Goal: Task Accomplishment & Management: Manage account settings

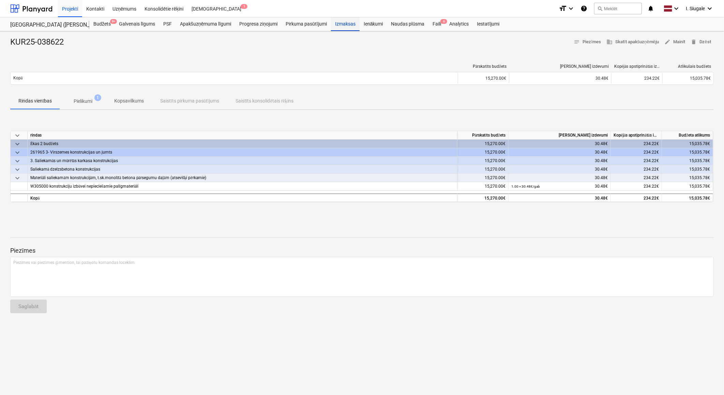
click at [343, 25] on div "Izmaksas" at bounding box center [345, 24] width 29 height 14
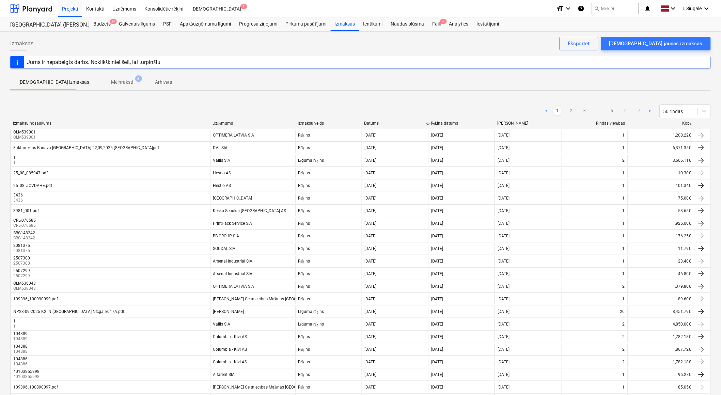
click at [686, 123] on div "Kopā" at bounding box center [661, 123] width 61 height 5
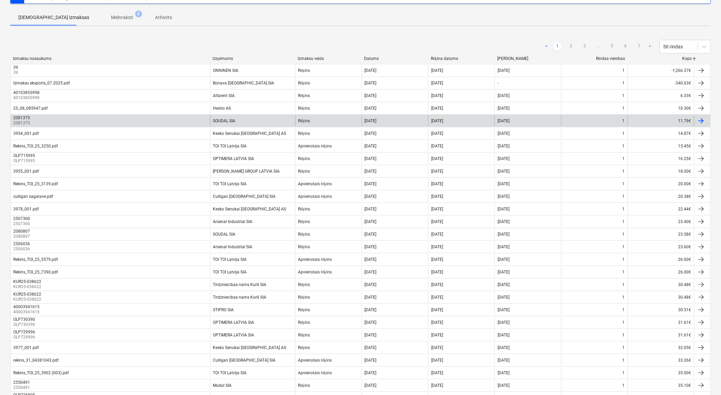
scroll to position [189, 0]
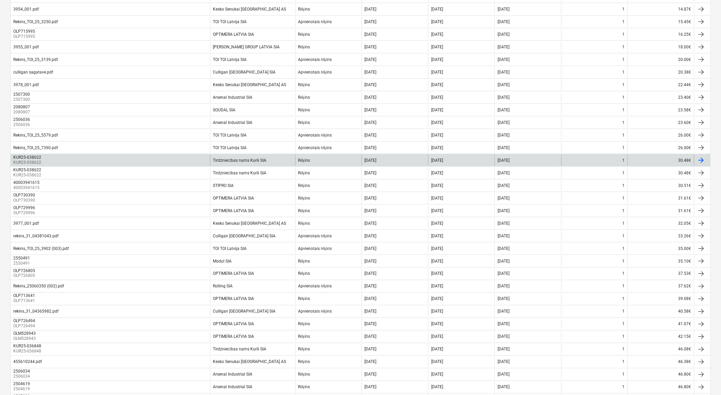
click at [155, 159] on div "KUR25-038622 KUR25-038622" at bounding box center [111, 160] width 200 height 11
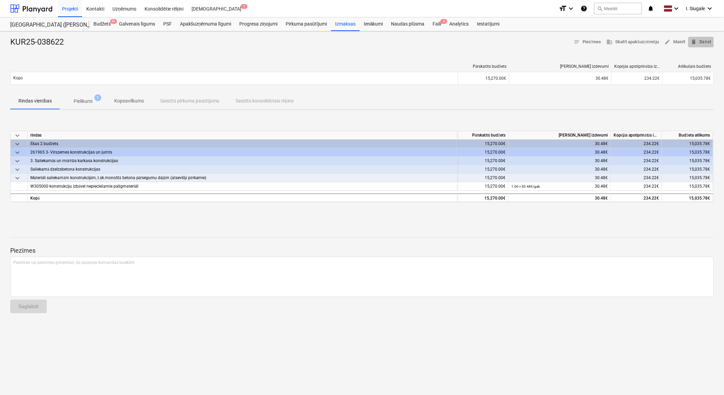
click at [706, 42] on span "delete Dzēst" at bounding box center [701, 42] width 20 height 8
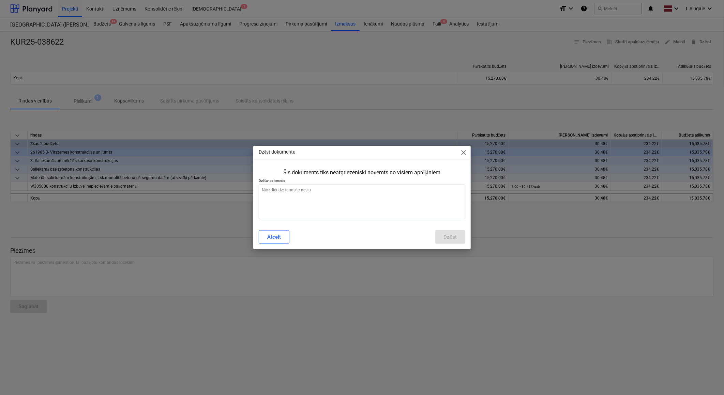
type textarea "x"
click at [380, 192] on textarea at bounding box center [362, 201] width 206 height 35
type textarea "d"
type textarea "x"
type textarea "du"
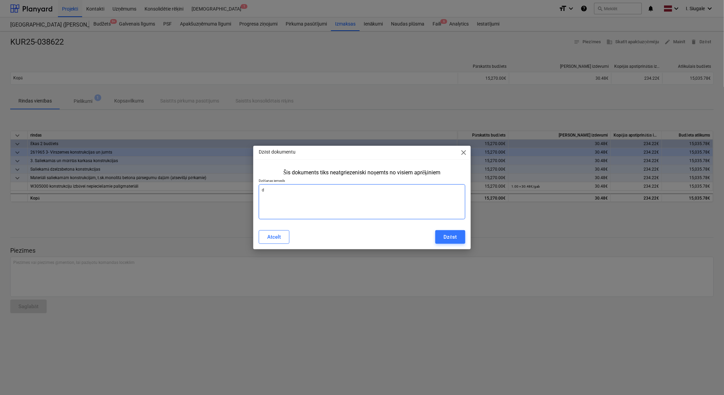
type textarea "x"
type textarea "dub"
type textarea "x"
type textarea "dubl"
type textarea "x"
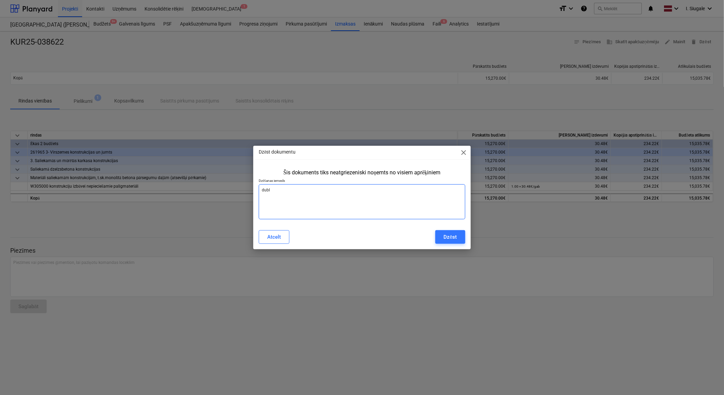
type textarea "dubli"
type textarea "x"
type textarea "dublik"
type textarea "x"
type textarea "dublikā"
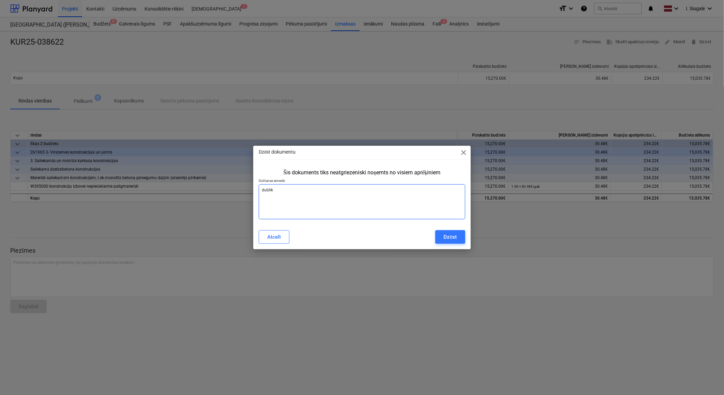
type textarea "x"
type textarea "dublikāt"
type textarea "x"
type textarea "dublikāts"
type textarea "x"
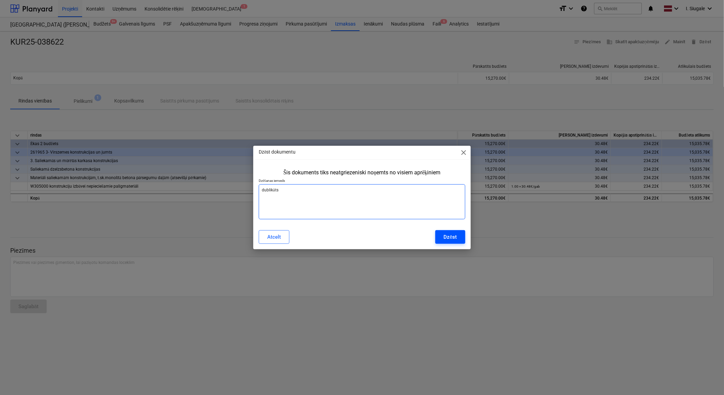
type textarea "dublikāts"
click at [451, 242] on button "Dzēst" at bounding box center [450, 237] width 30 height 14
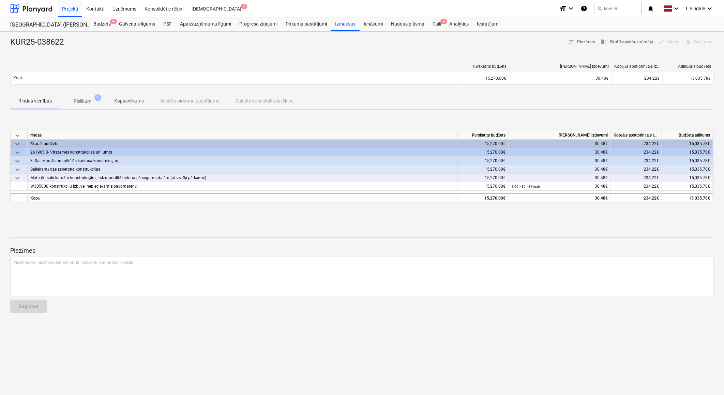
type textarea "x"
click at [353, 23] on div "Izmaksas" at bounding box center [345, 24] width 29 height 14
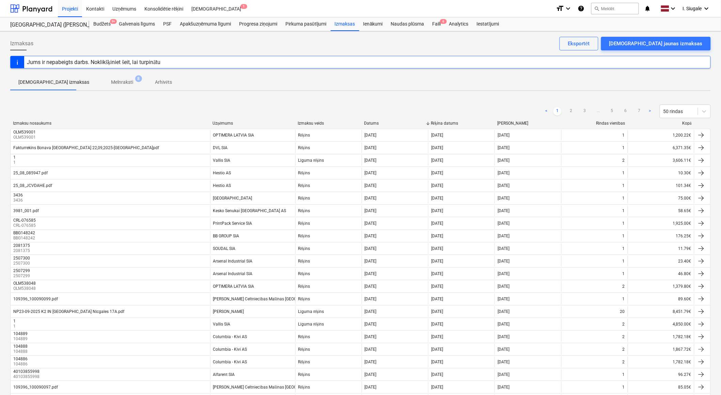
click at [687, 124] on div "Kopā" at bounding box center [661, 123] width 61 height 5
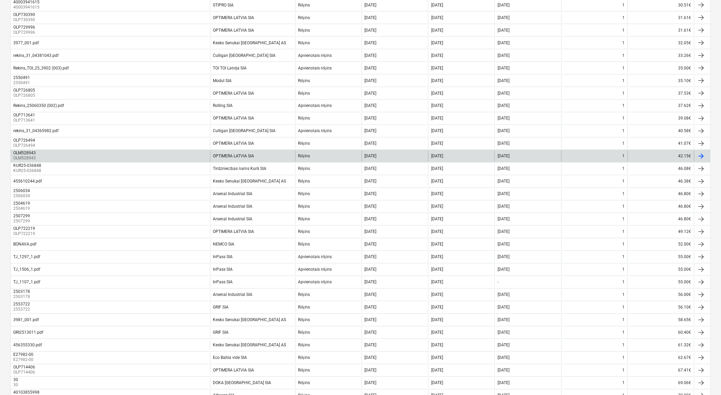
scroll to position [404, 0]
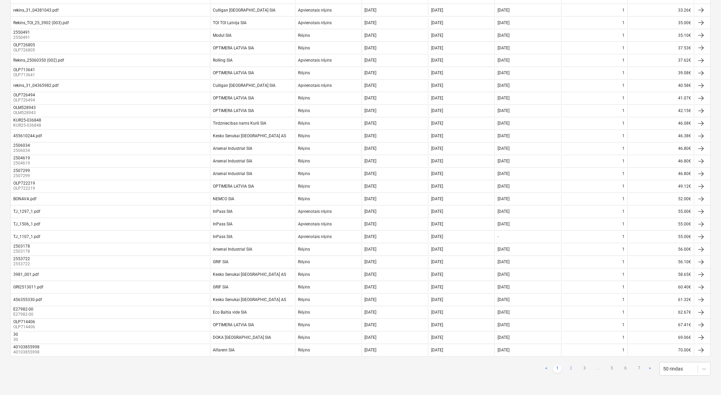
click at [573, 368] on link "2" at bounding box center [571, 369] width 8 height 8
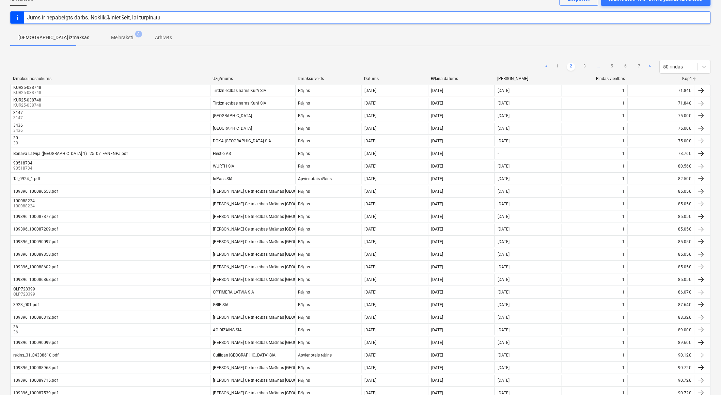
scroll to position [0, 0]
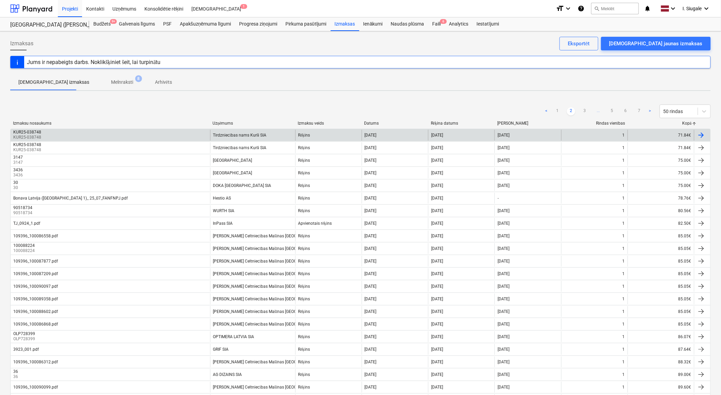
click at [166, 131] on div "KUR25-038748 KUR25-038748" at bounding box center [111, 135] width 200 height 11
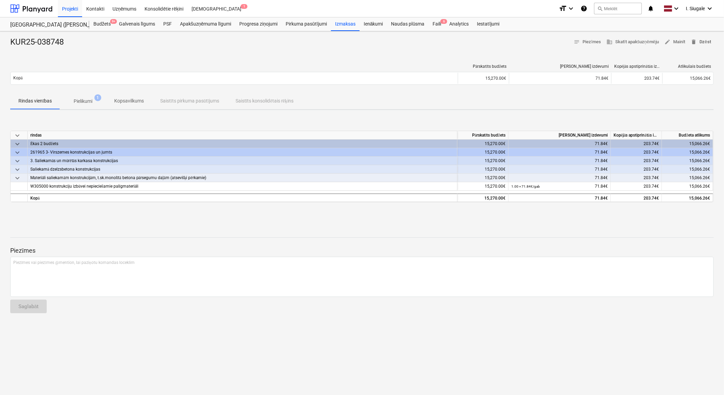
click at [706, 43] on span "delete Dzēst" at bounding box center [701, 42] width 20 height 8
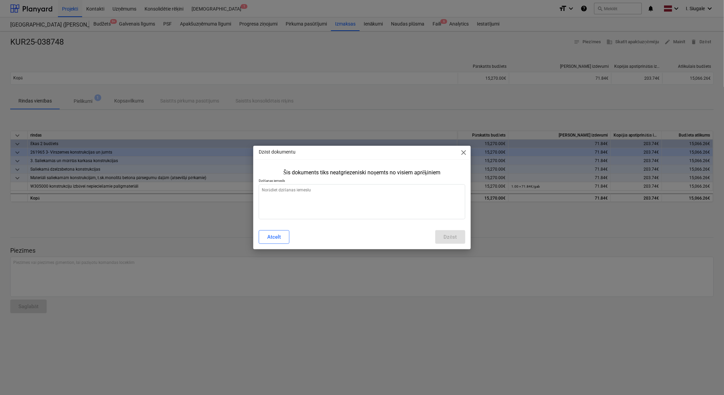
type textarea "x"
click at [389, 187] on textarea at bounding box center [362, 201] width 206 height 35
type textarea "d"
type textarea "x"
type textarea "du"
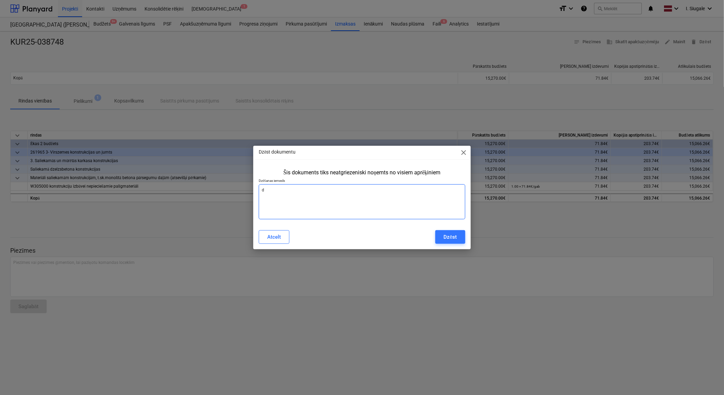
type textarea "x"
type textarea "dub"
type textarea "x"
type textarea "dubl"
type textarea "x"
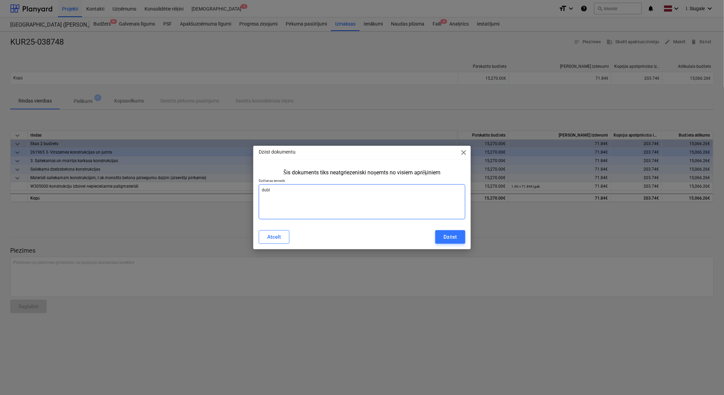
type textarea "dubli"
type textarea "x"
type textarea "dublik"
type textarea "x"
type textarea "dublikā"
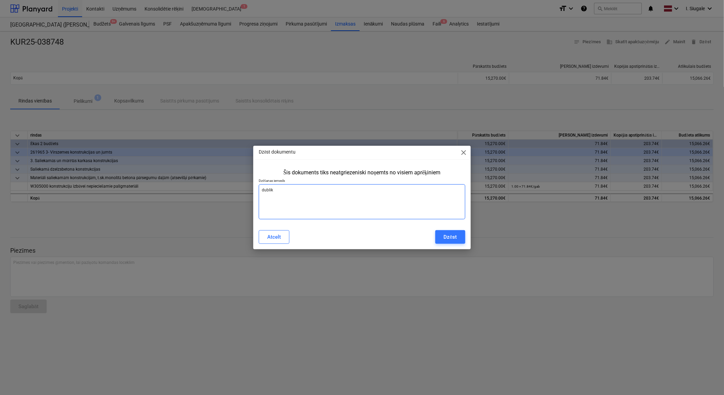
type textarea "x"
type textarea "dublikāt"
type textarea "x"
type textarea "dublikāts"
type textarea "x"
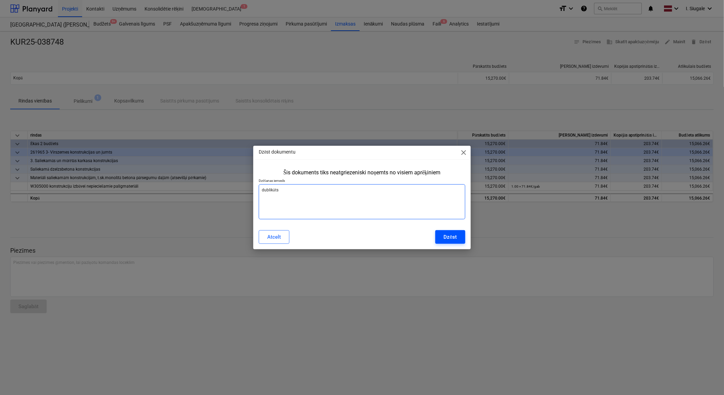
type textarea "dublikāts"
click at [449, 235] on div "Dzēst" at bounding box center [449, 237] width 13 height 9
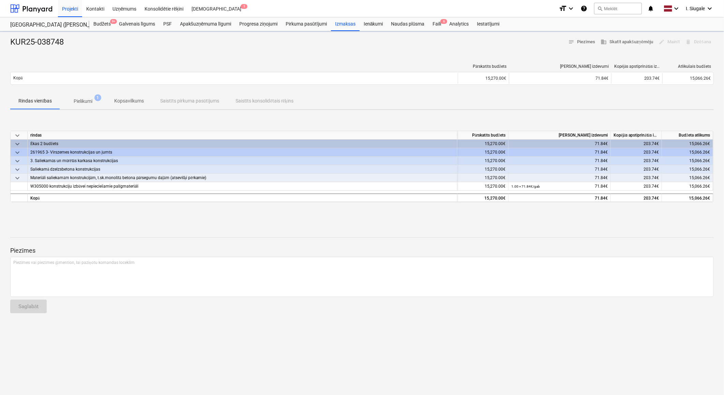
type textarea "x"
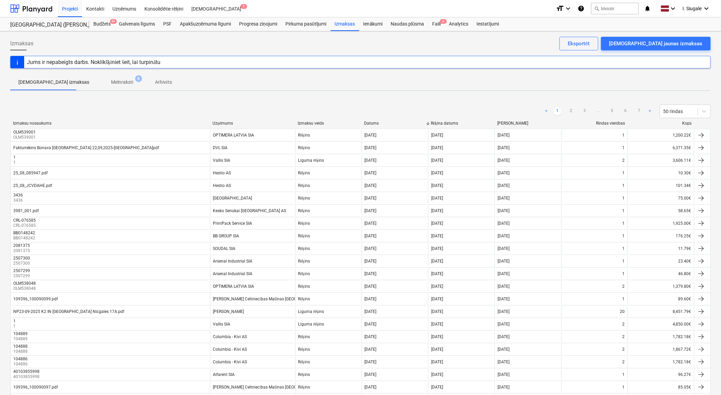
click at [687, 123] on div "Kopā" at bounding box center [661, 123] width 61 height 5
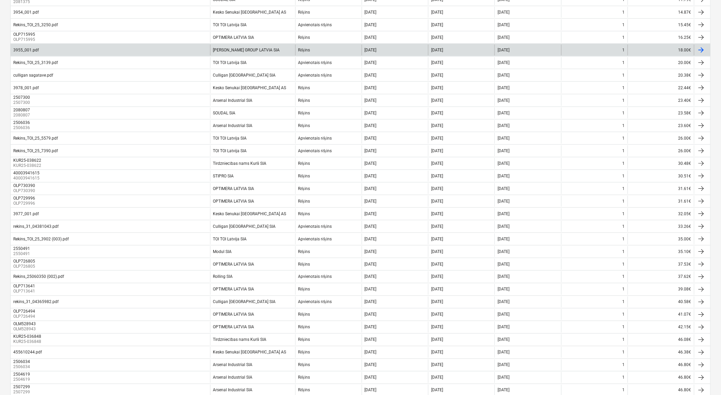
scroll to position [189, 0]
